Goal: Transaction & Acquisition: Book appointment/travel/reservation

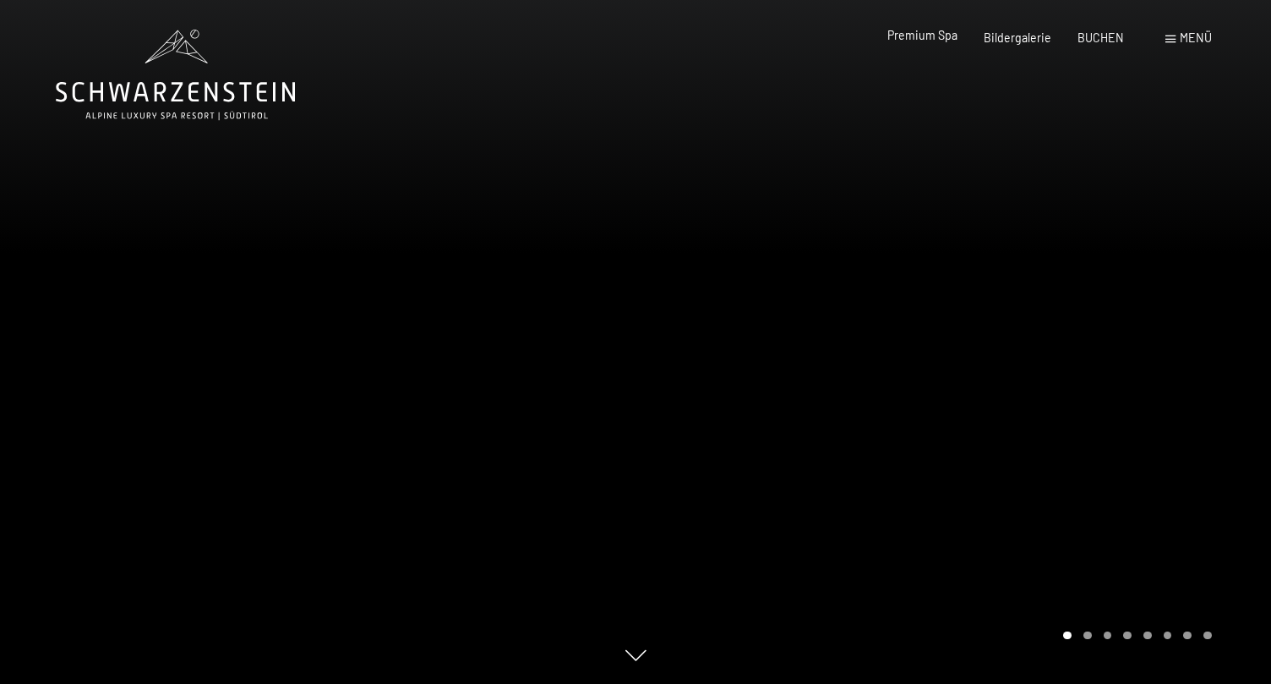
click at [926, 41] on span "Premium Spa" at bounding box center [922, 35] width 70 height 14
click at [926, 33] on span "Premium Spa" at bounding box center [922, 35] width 70 height 14
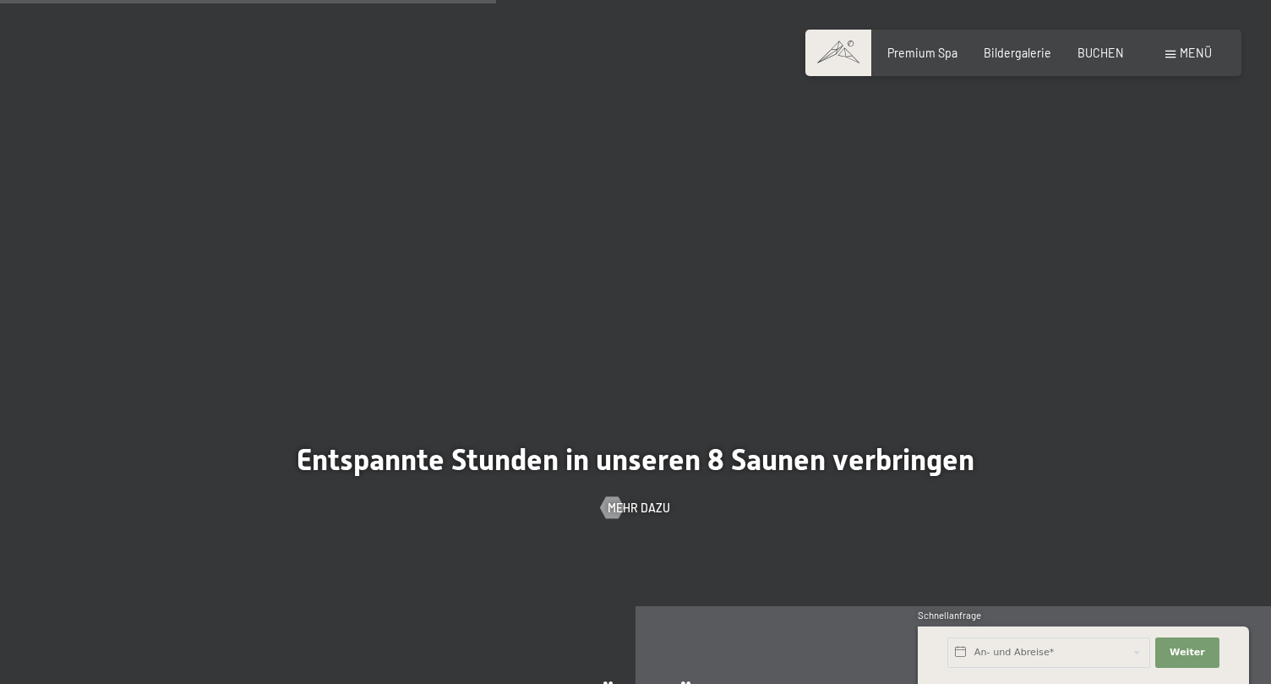
scroll to position [4302, 0]
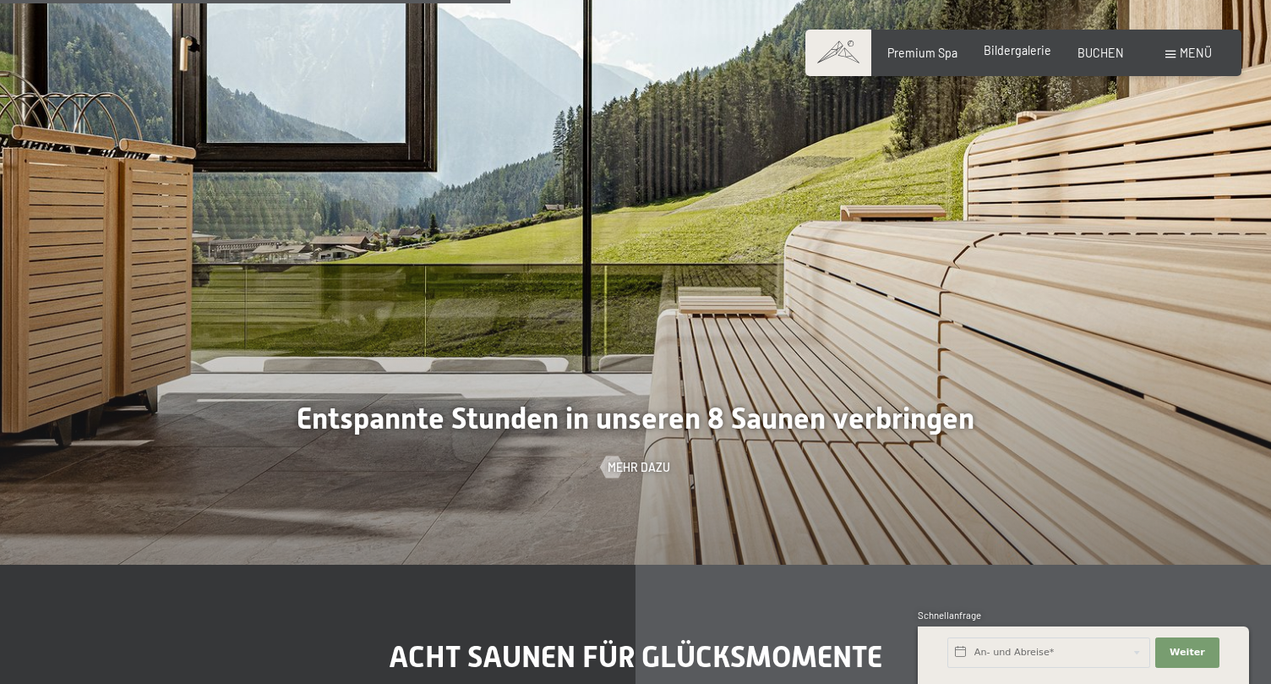
click at [1030, 51] on span "Bildergalerie" at bounding box center [1018, 50] width 68 height 14
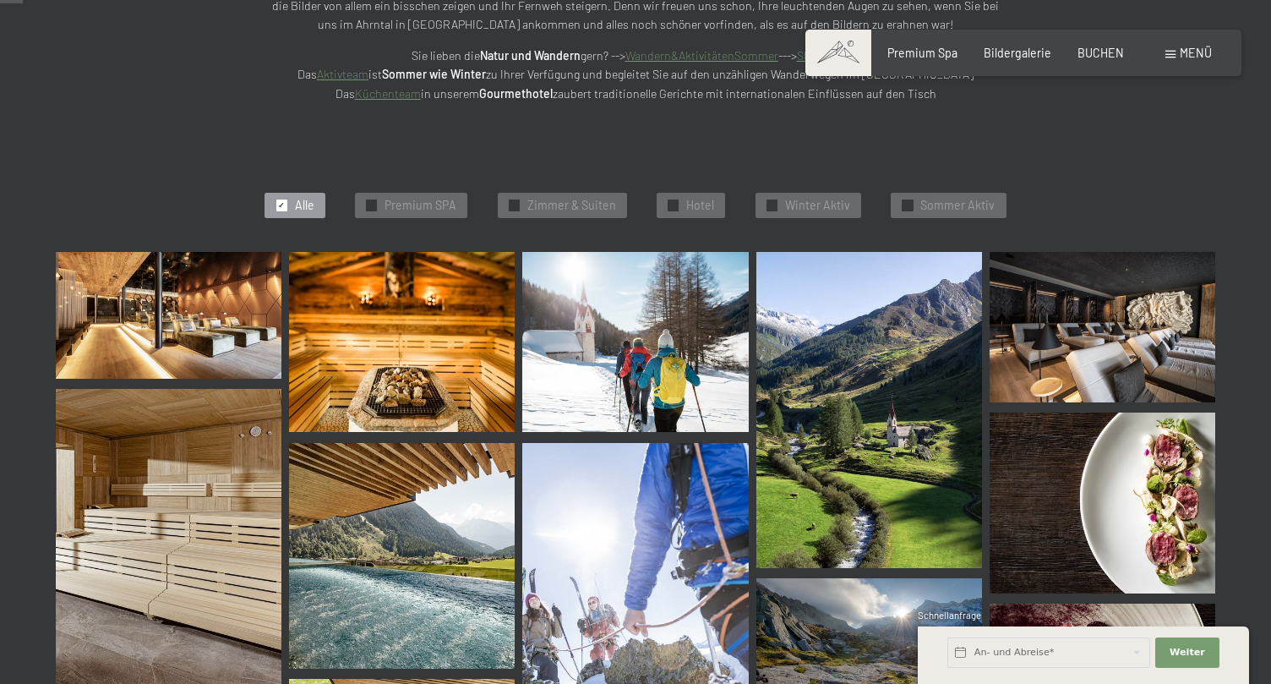
scroll to position [330, 0]
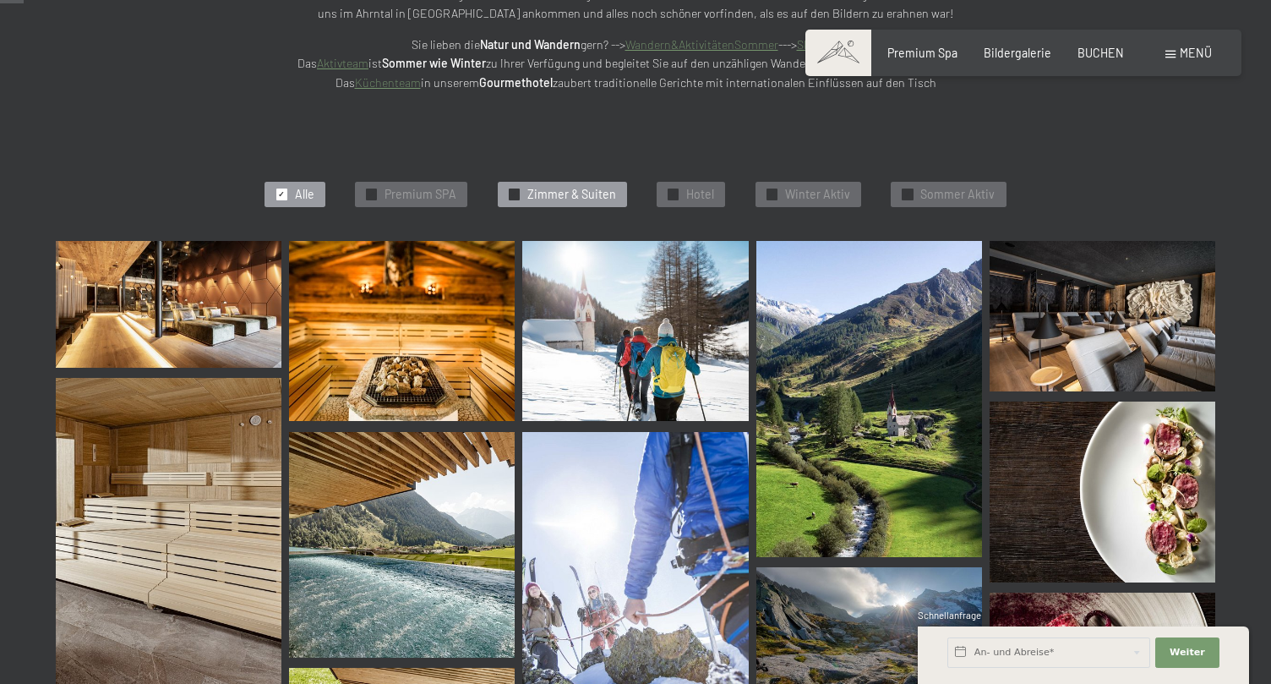
click at [606, 193] on span "Zimmer & Suiten" at bounding box center [571, 194] width 89 height 17
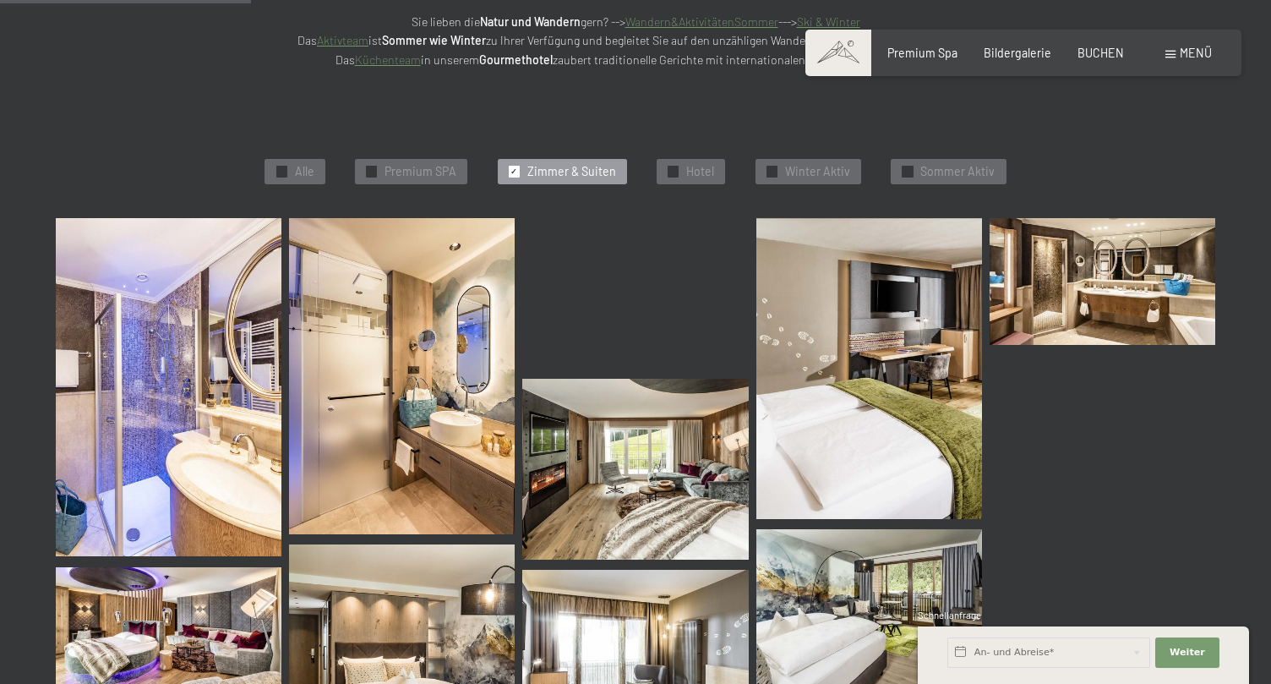
scroll to position [357, 0]
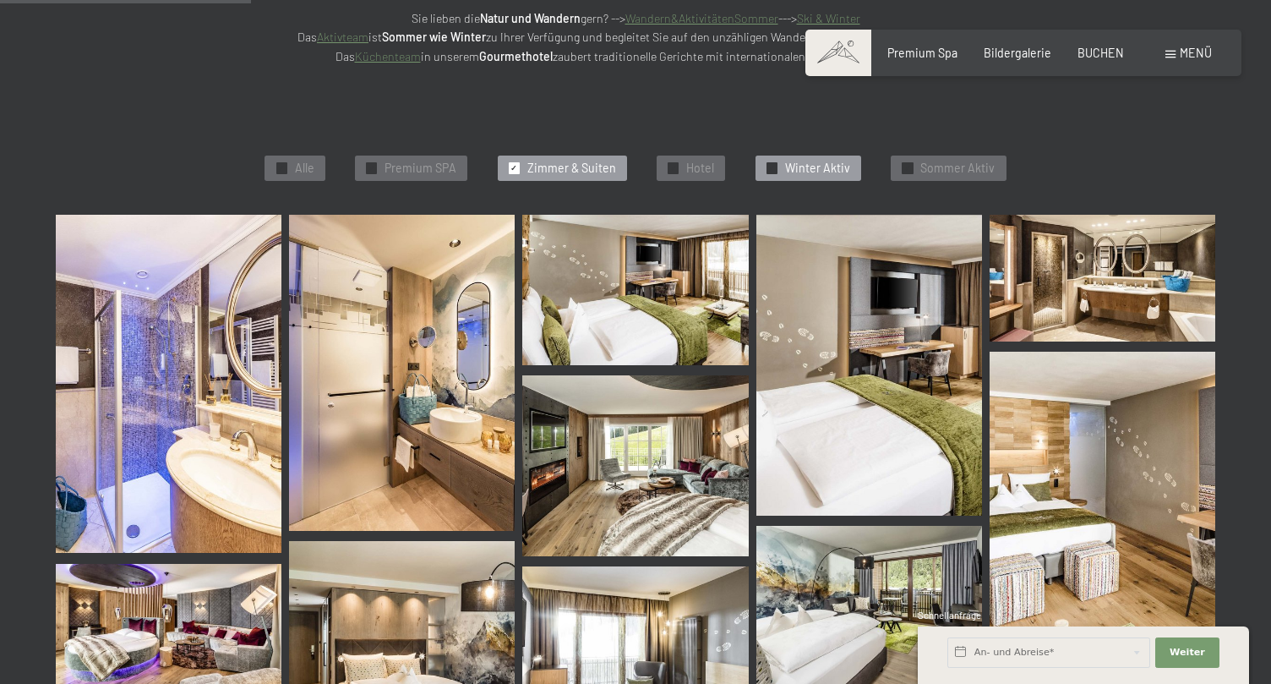
click at [809, 166] on span "Winter Aktiv" at bounding box center [817, 168] width 65 height 17
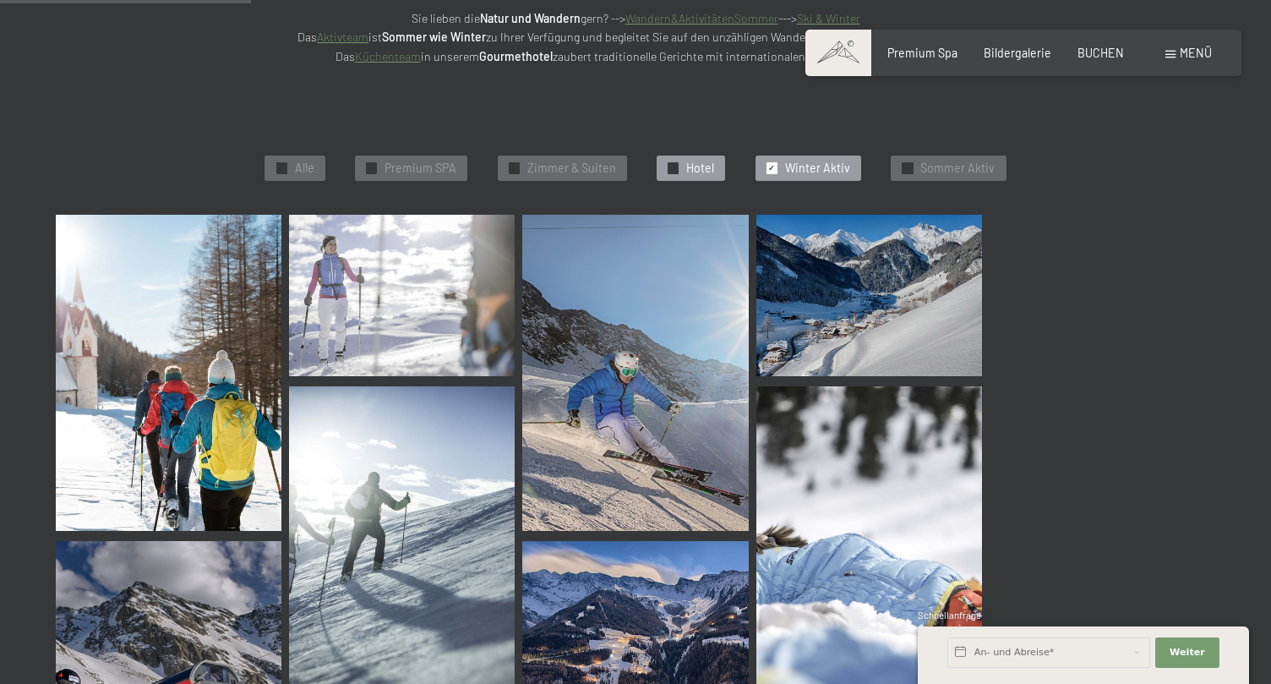
click at [662, 169] on div "✓ Hotel" at bounding box center [691, 167] width 68 height 25
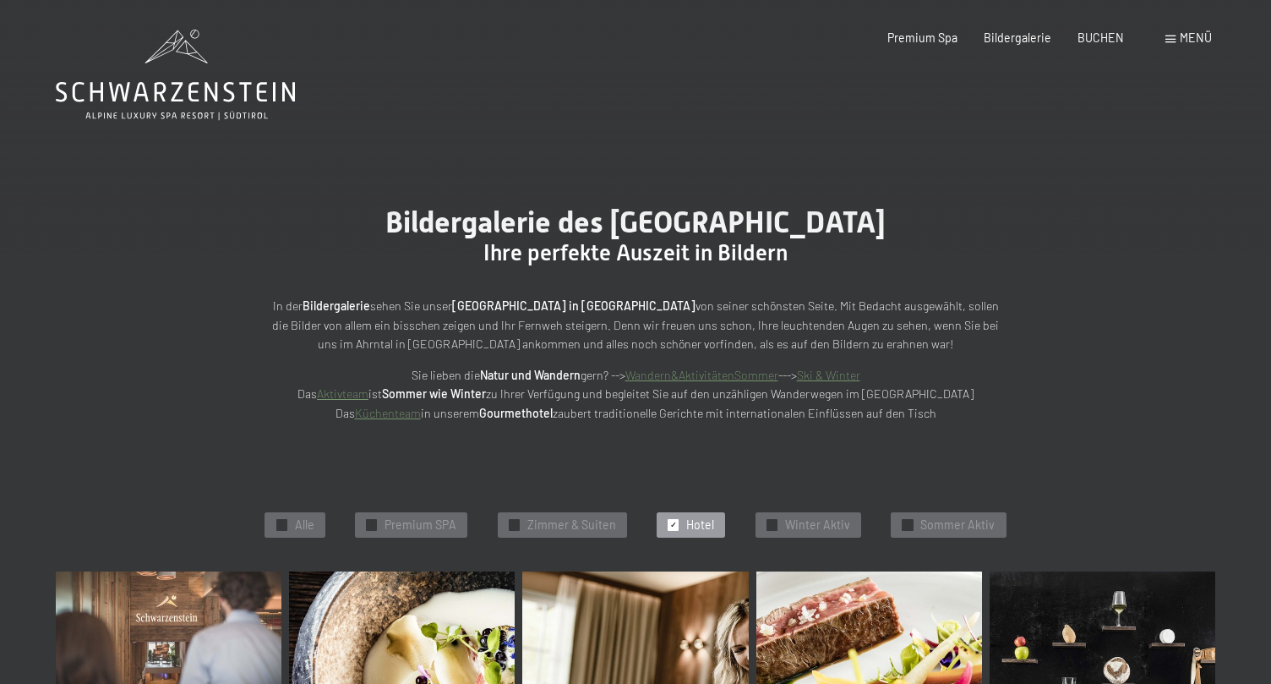
scroll to position [0, 0]
click at [158, 69] on icon at bounding box center [175, 75] width 239 height 90
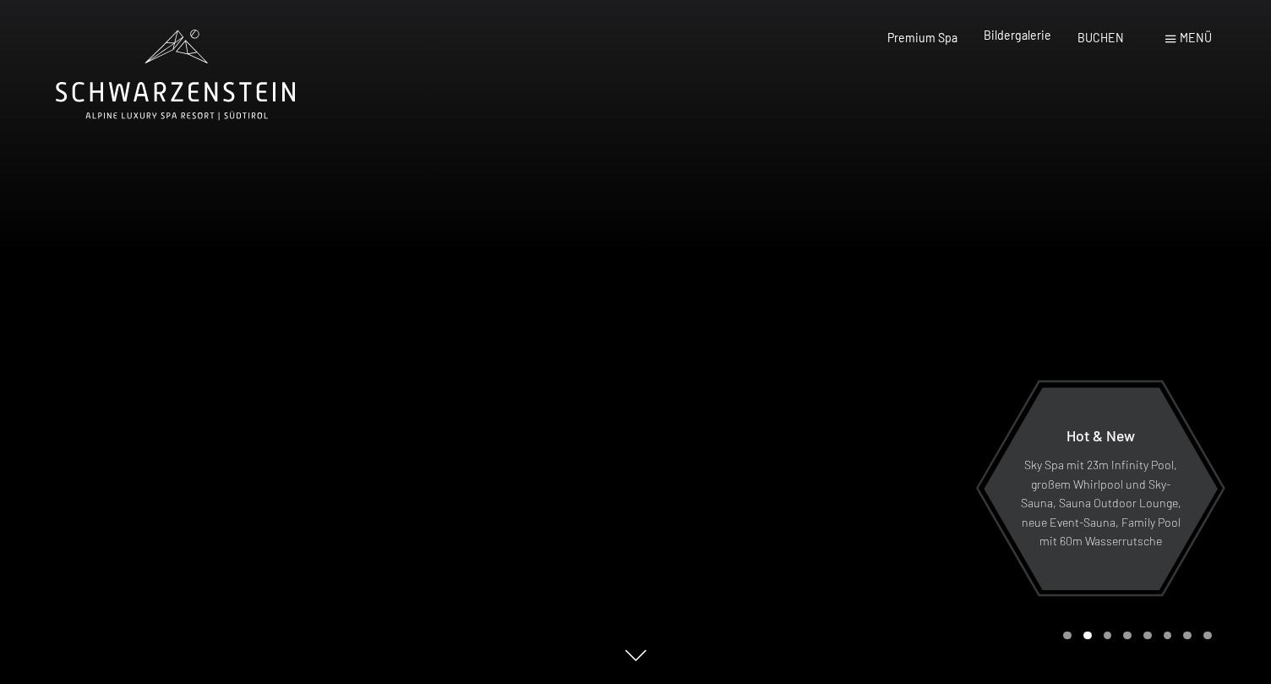
click at [1013, 41] on span "Bildergalerie" at bounding box center [1018, 35] width 68 height 14
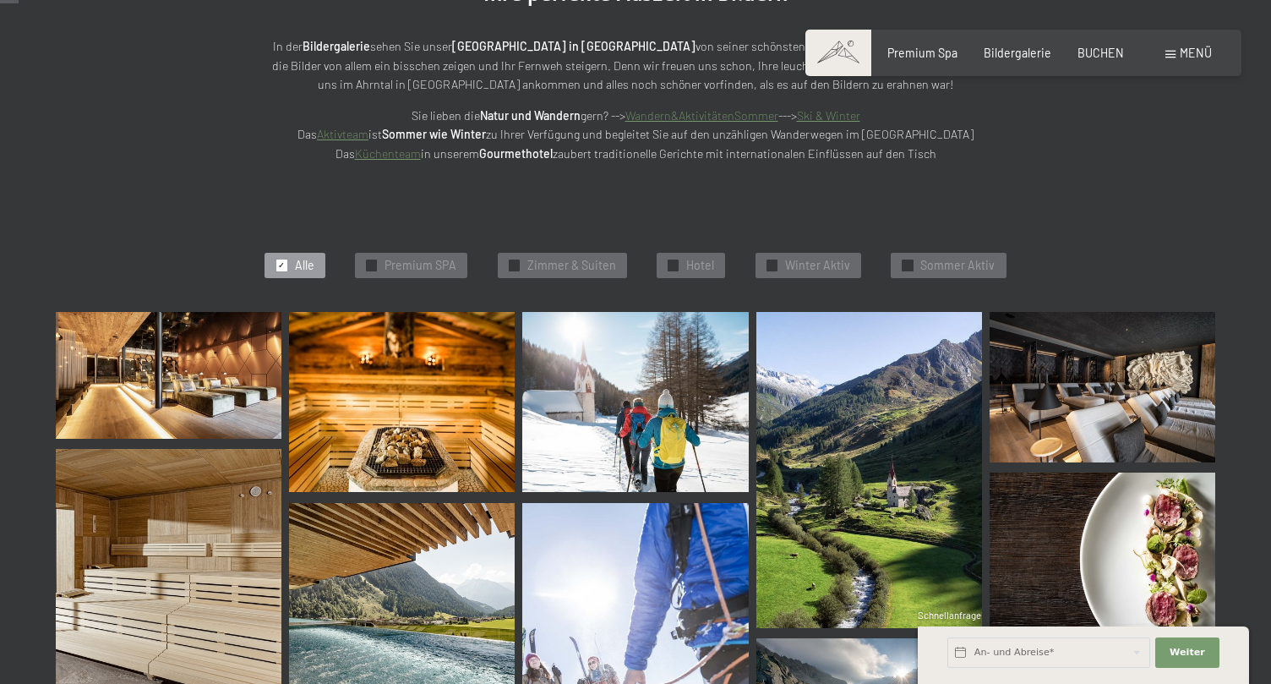
scroll to position [265, 0]
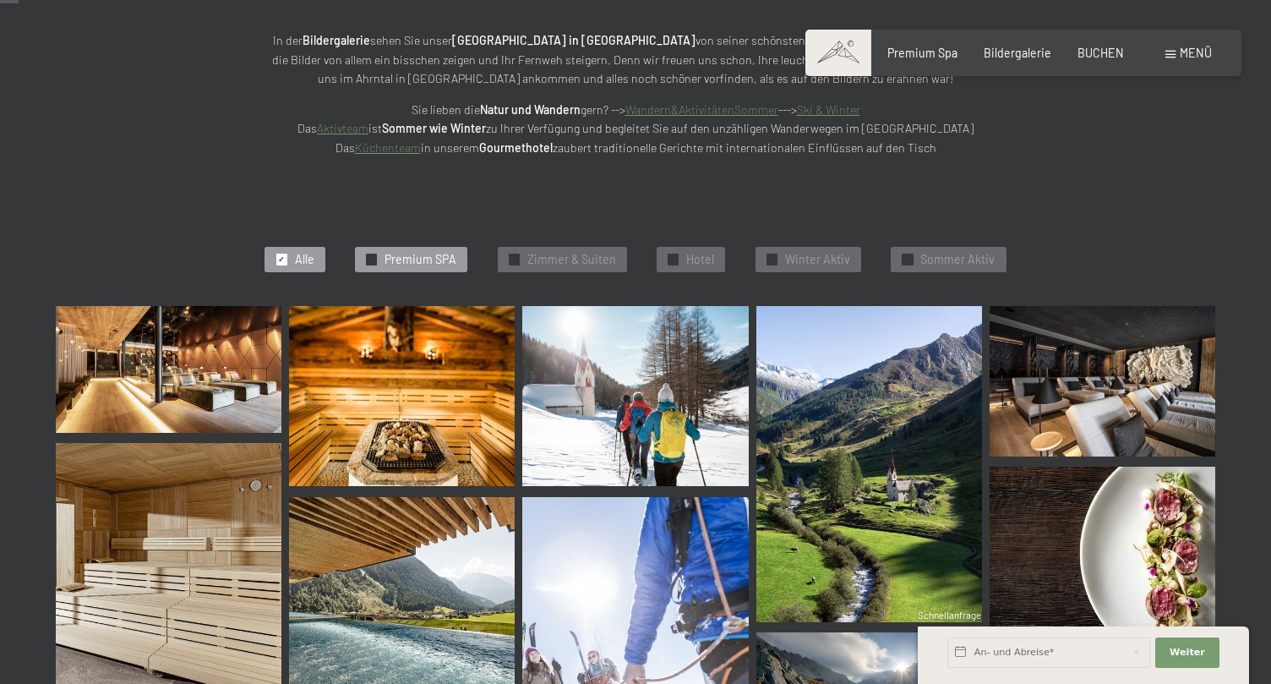
click at [394, 251] on span "Premium SPA" at bounding box center [420, 259] width 72 height 17
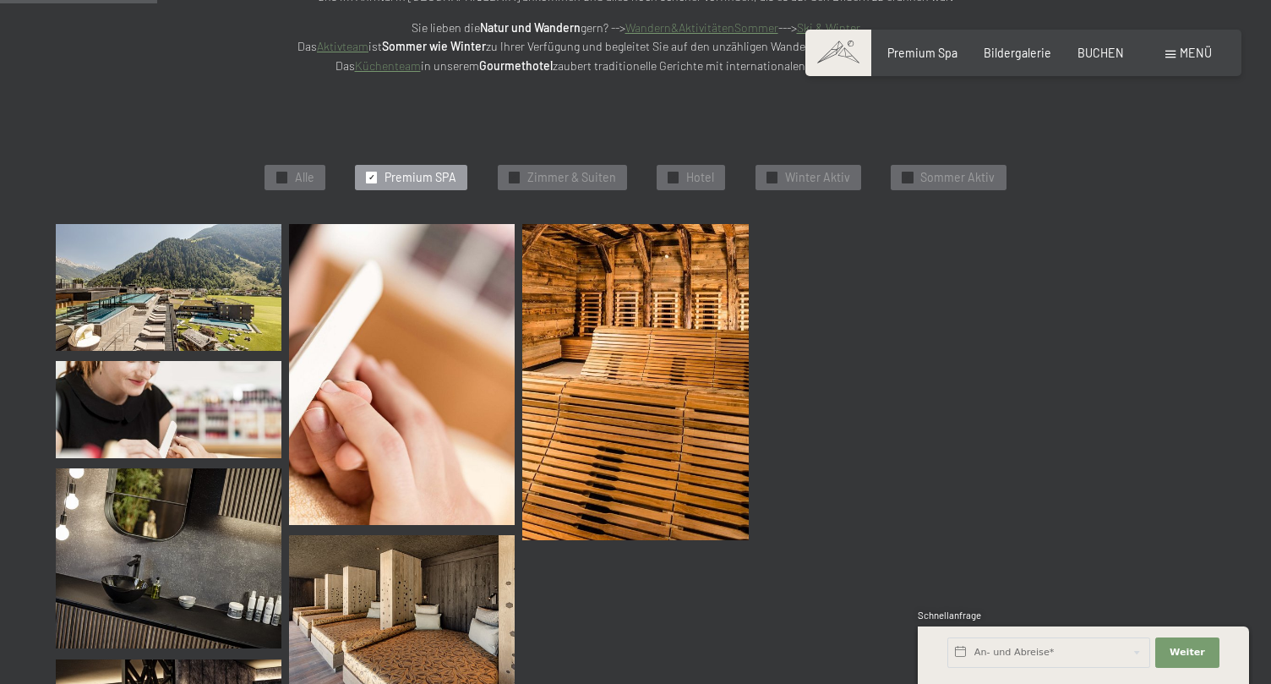
scroll to position [357, 0]
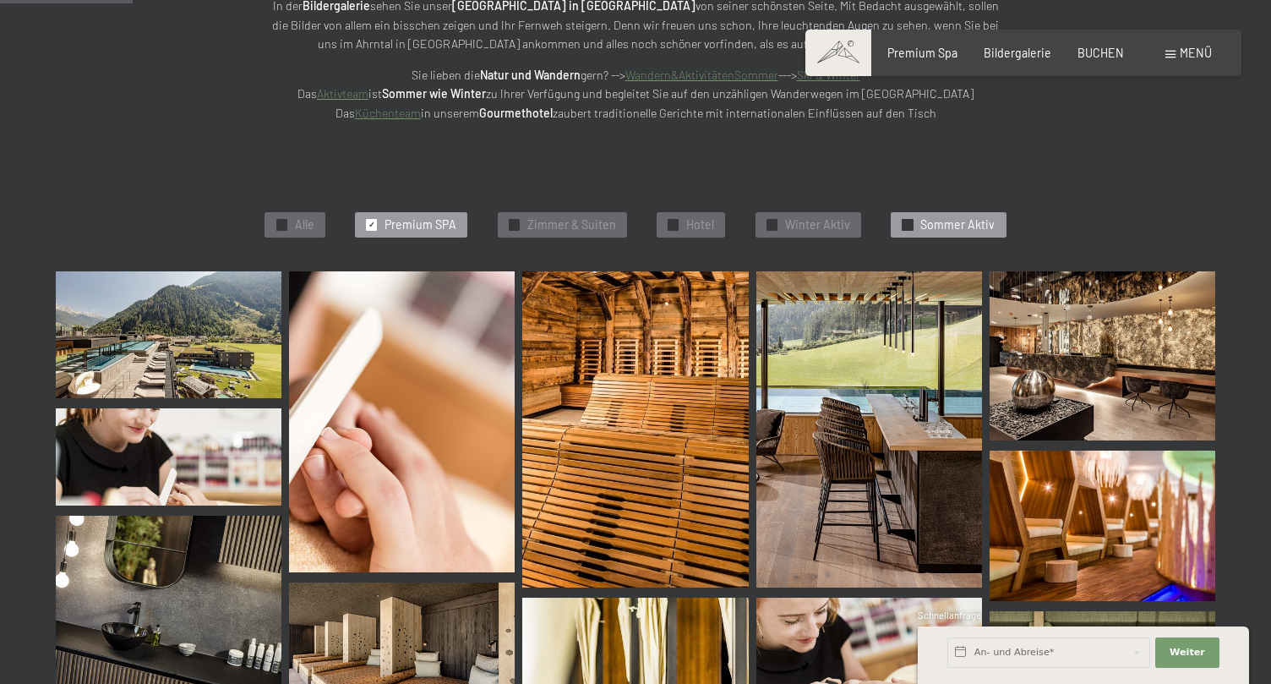
click at [962, 220] on span "Sommer Aktiv" at bounding box center [957, 224] width 74 height 17
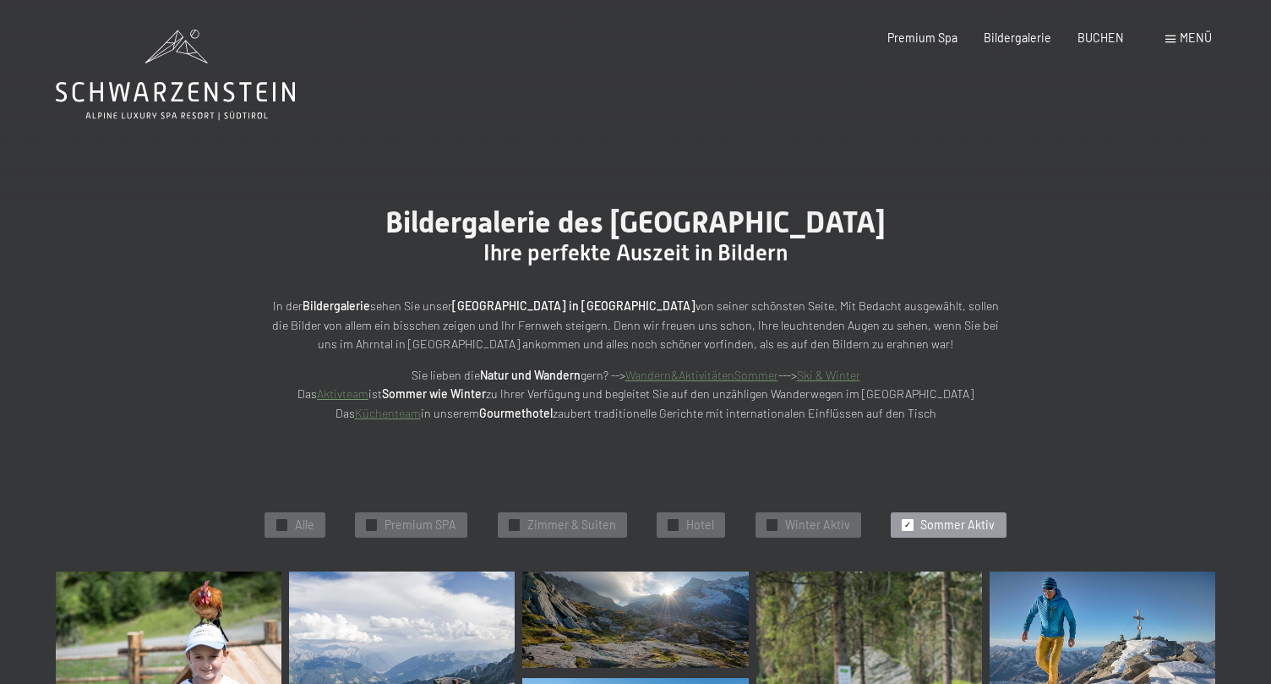
scroll to position [0, 0]
click at [1018, 46] on div "Buchen Anfragen Premium Spa Bildergalerie BUCHEN Menü DE IT EN Gutschein Bilder…" at bounding box center [1023, 38] width 376 height 17
click at [1015, 37] on span "Bildergalerie" at bounding box center [1018, 35] width 68 height 14
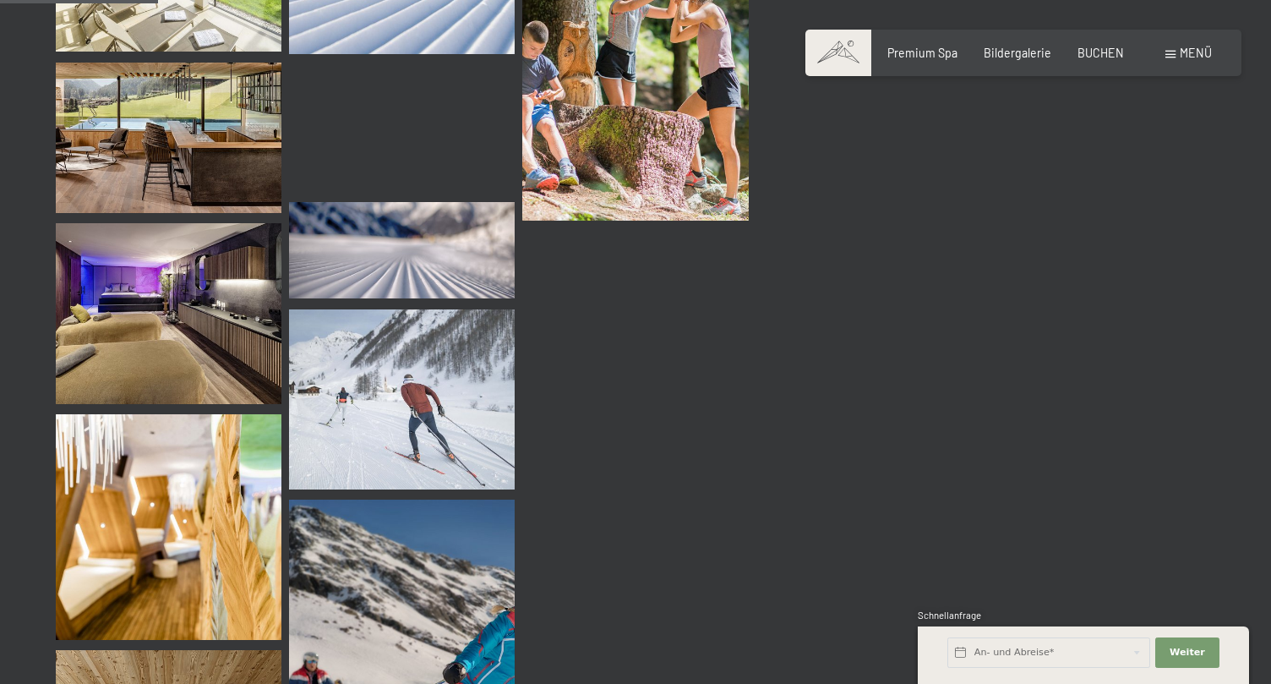
scroll to position [2226, 0]
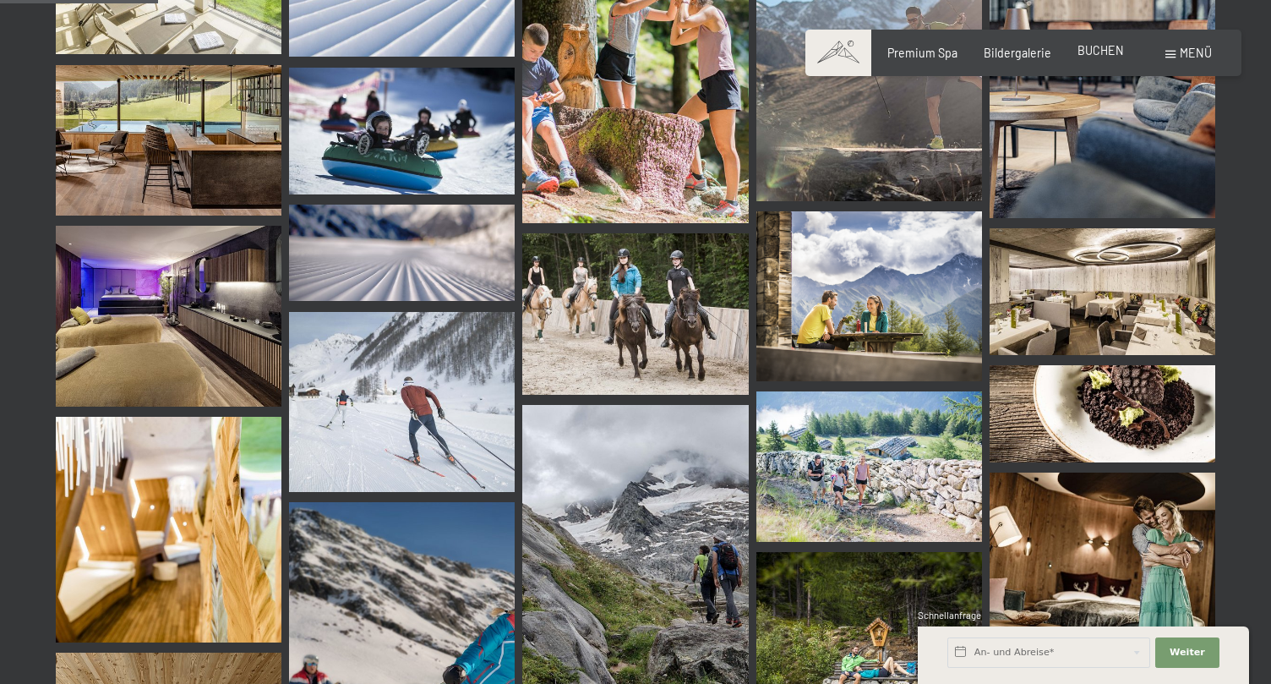
click at [1109, 56] on span "BUCHEN" at bounding box center [1100, 50] width 46 height 14
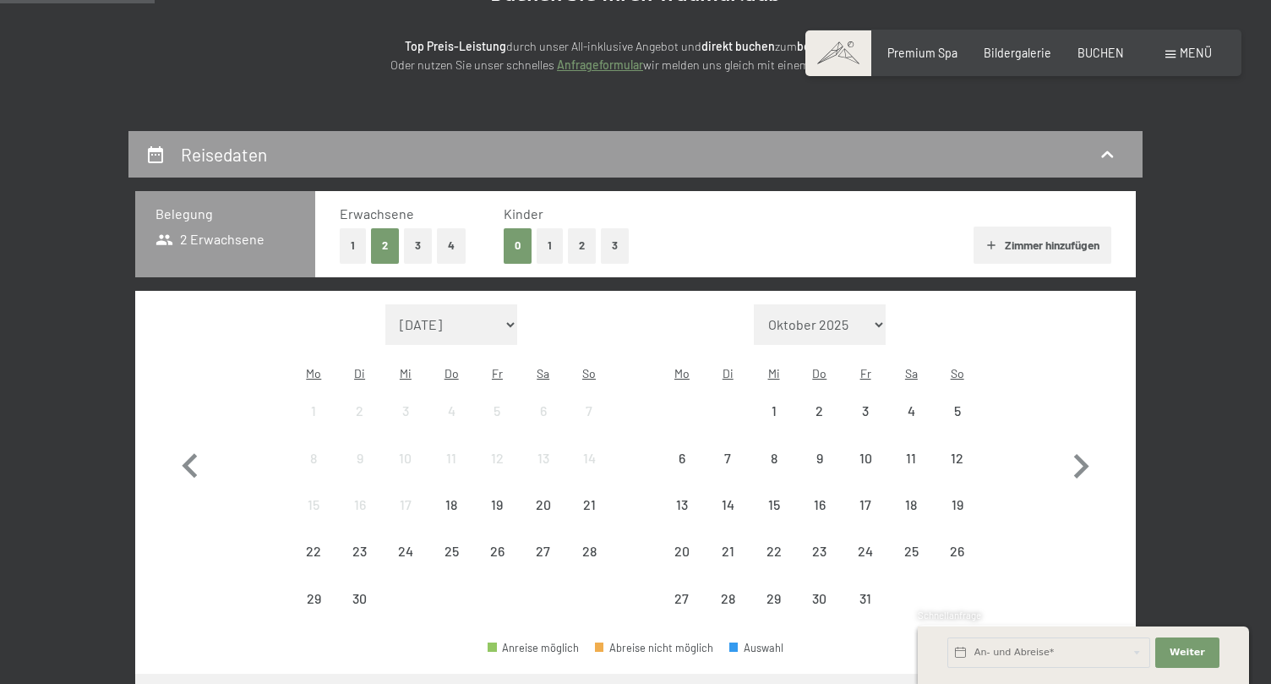
scroll to position [237, 0]
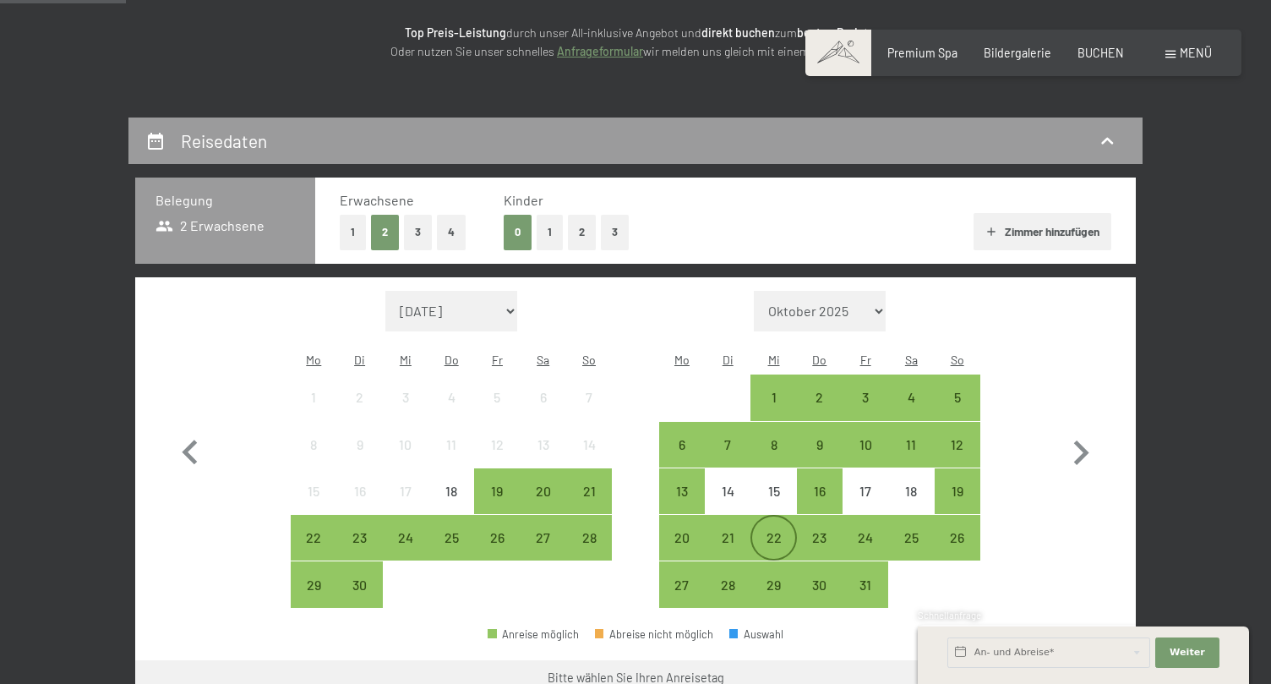
click at [771, 531] on div "22" at bounding box center [773, 552] width 42 height 42
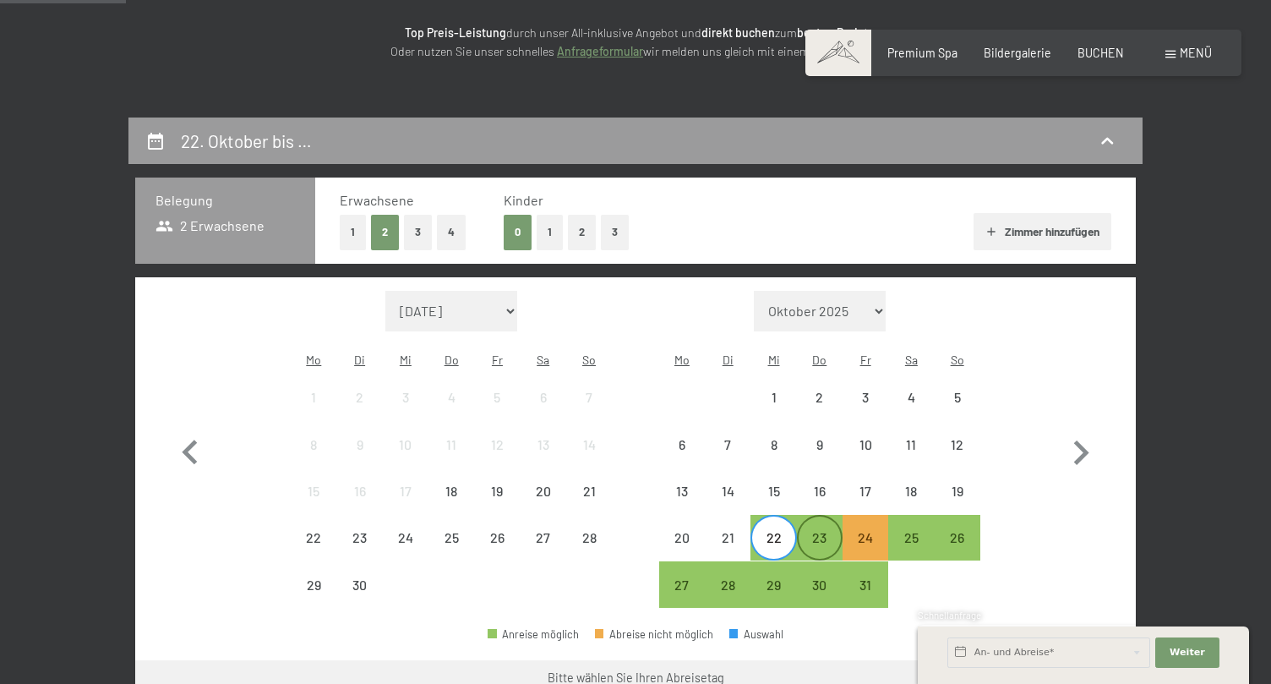
click at [836, 531] on div "23" at bounding box center [819, 552] width 42 height 42
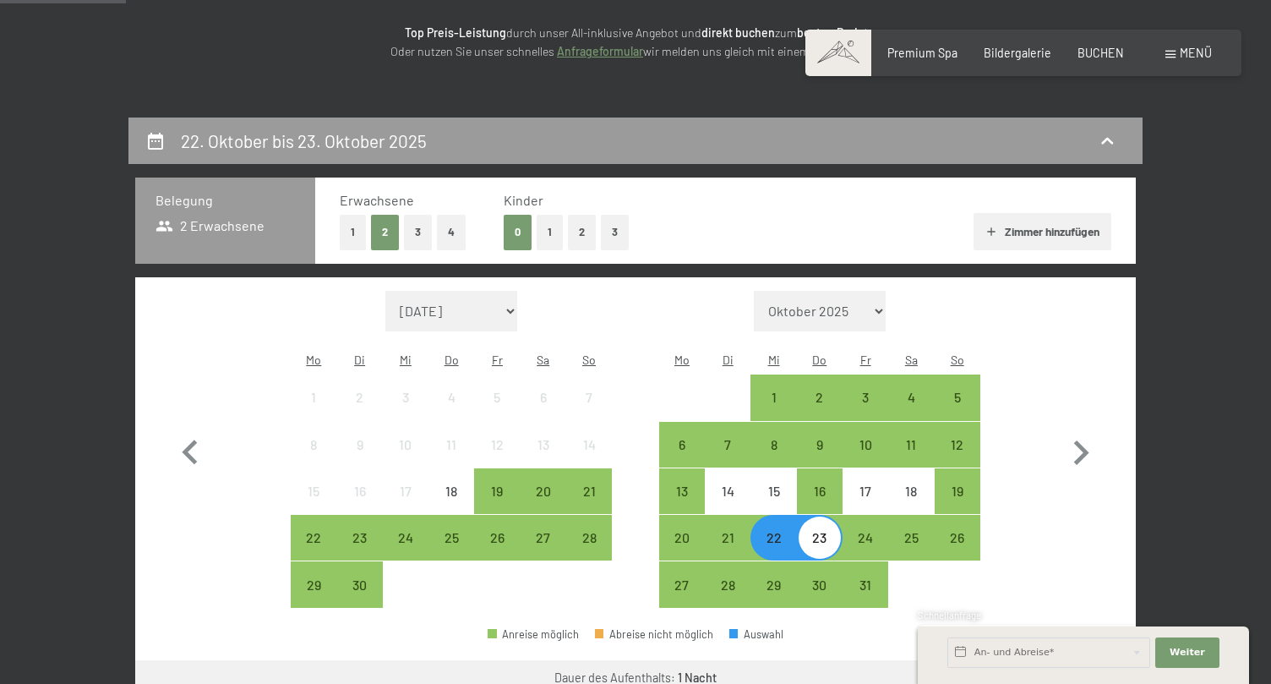
click at [782, 531] on div "22" at bounding box center [773, 552] width 42 height 42
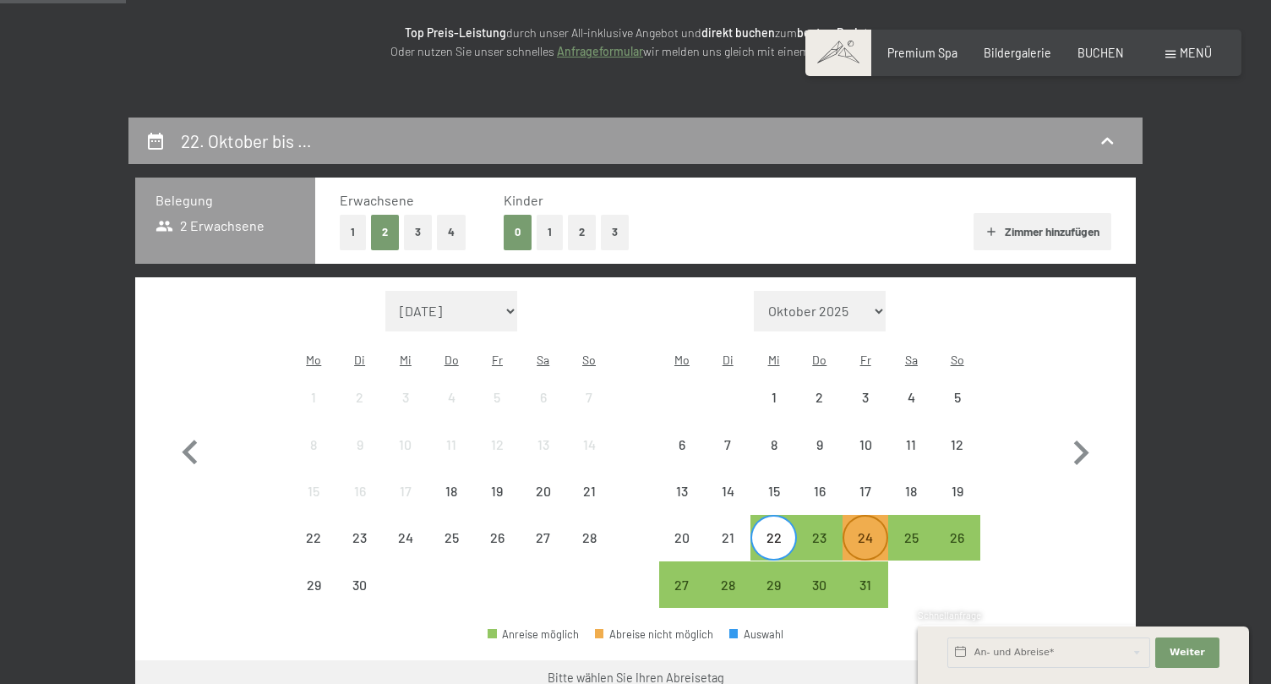
click at [853, 531] on div "24" at bounding box center [865, 552] width 42 height 42
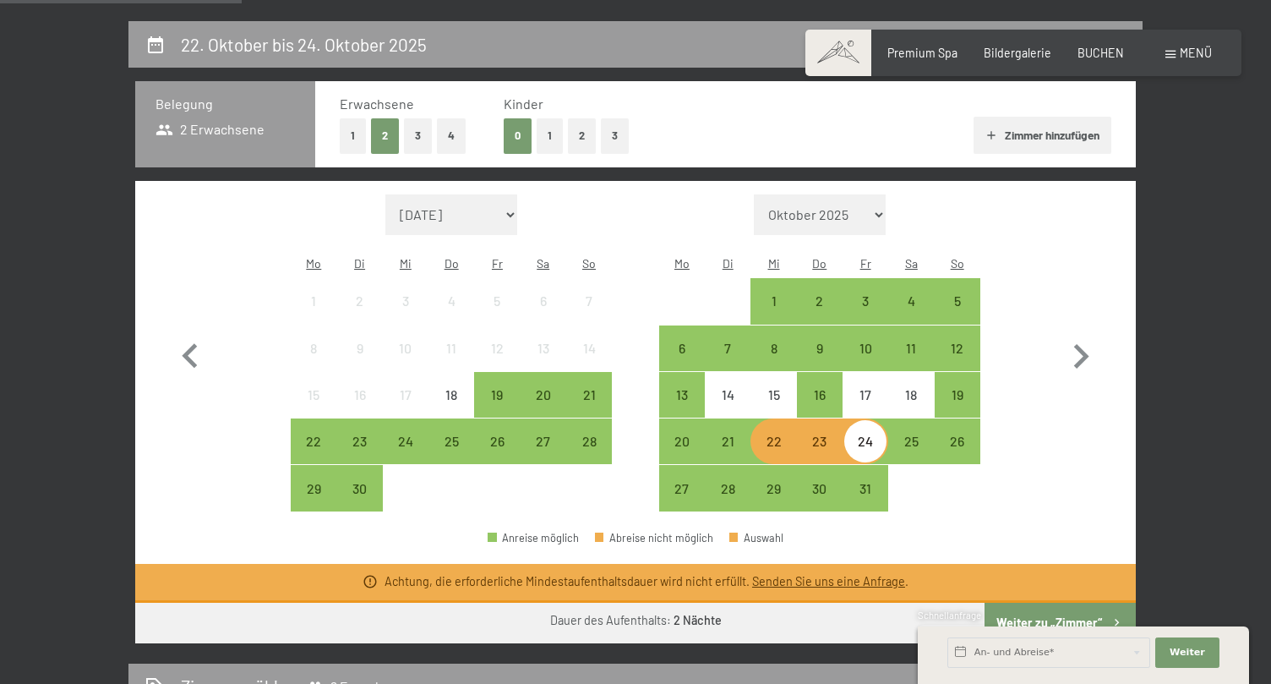
scroll to position [326, 0]
